Goal: Check status: Check status

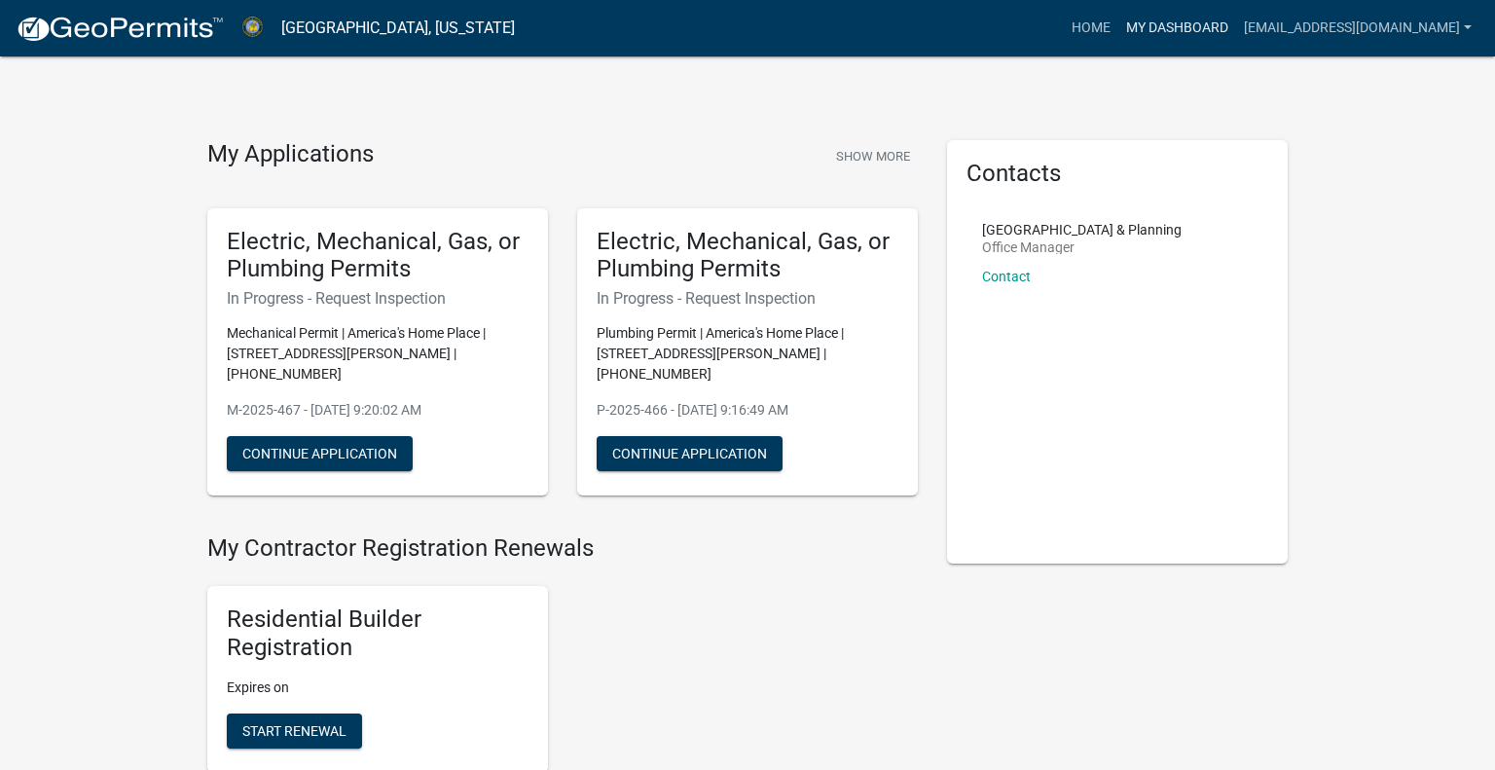
click at [1188, 42] on link "My Dashboard" at bounding box center [1177, 28] width 118 height 37
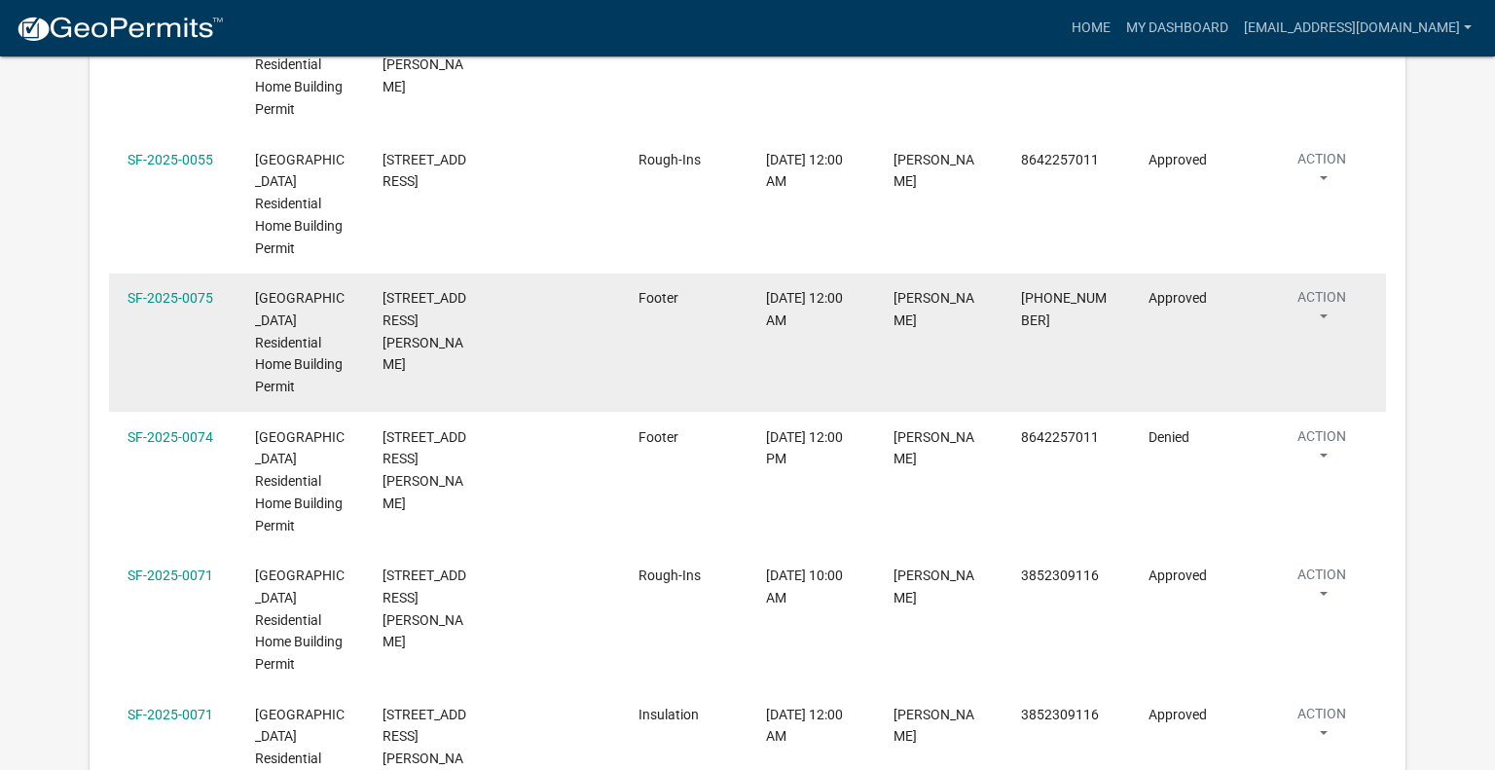
scroll to position [4111, 0]
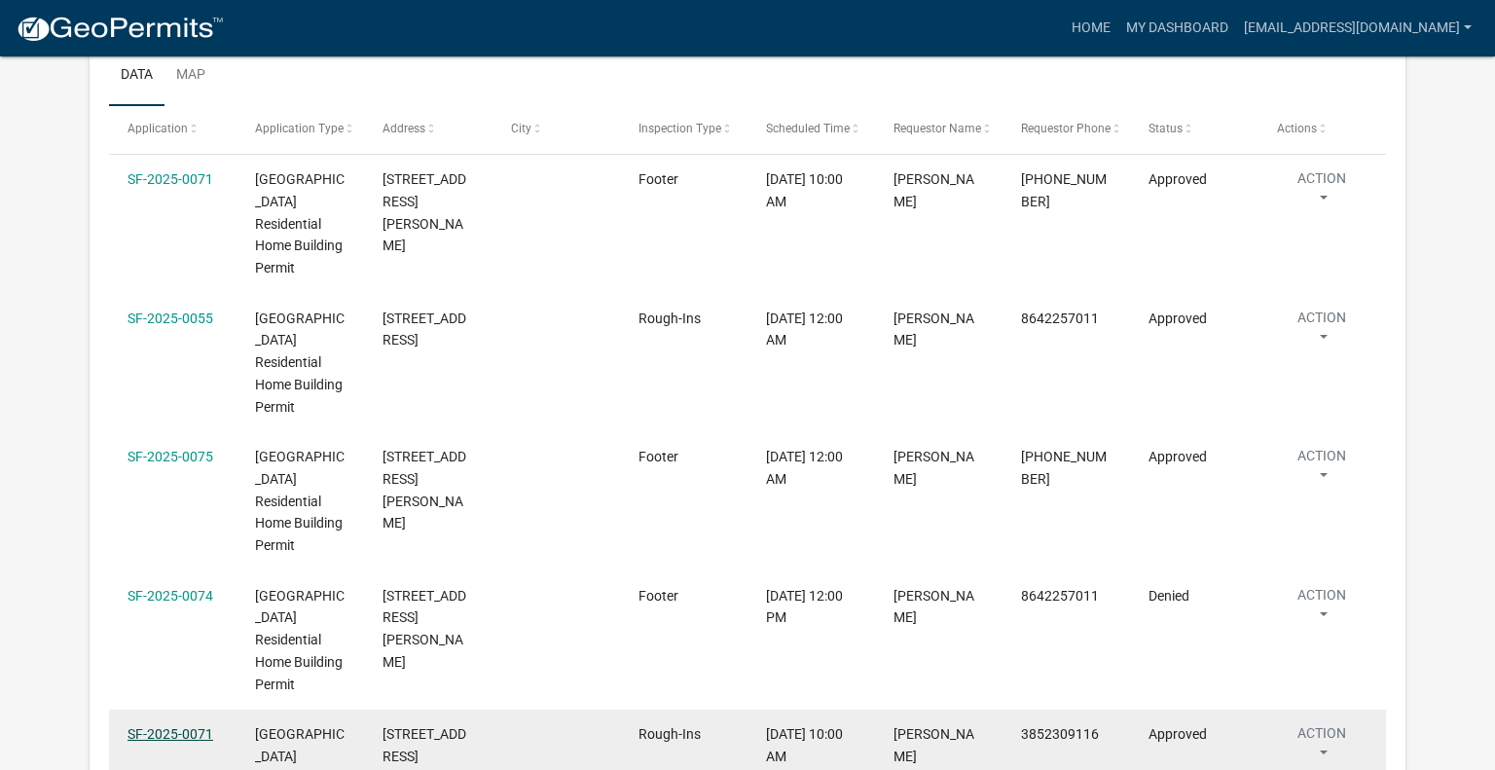
click at [181, 726] on link "SF-2025-0071" at bounding box center [170, 734] width 86 height 16
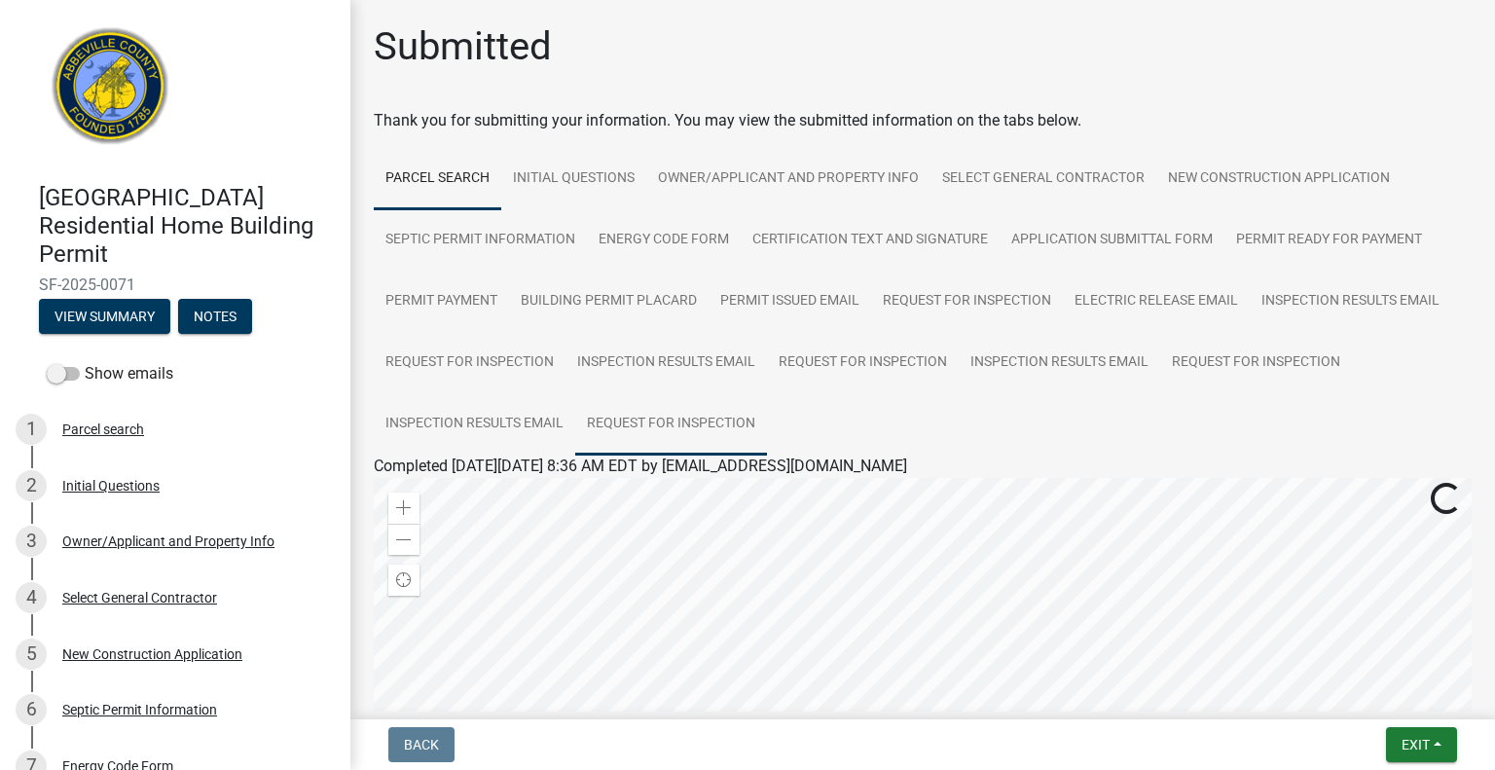
click at [607, 434] on link "Request for Inspection" at bounding box center [671, 424] width 192 height 62
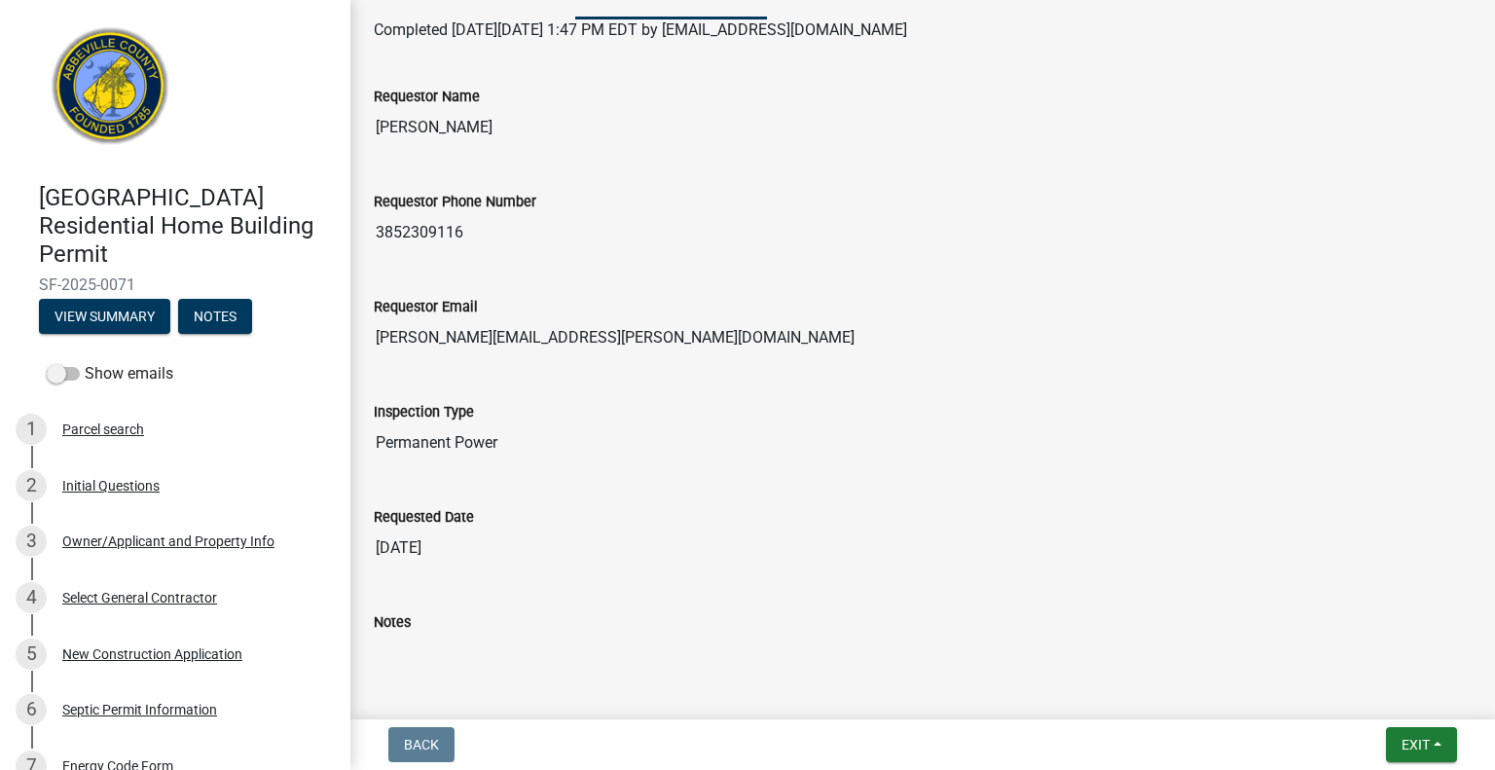
scroll to position [689, 0]
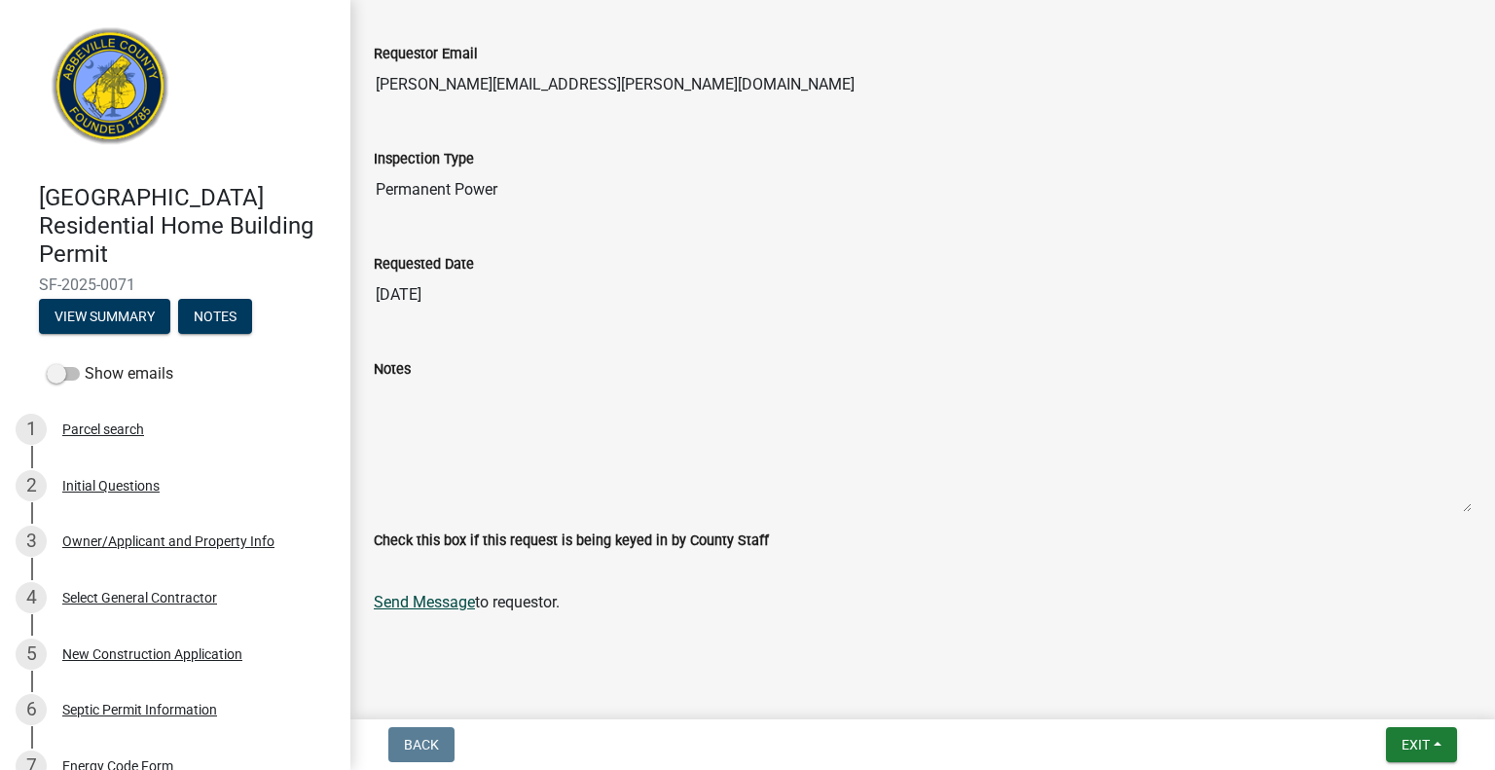
click at [435, 593] on link "Send Message" at bounding box center [424, 602] width 101 height 18
